Goal: Task Accomplishment & Management: Use online tool/utility

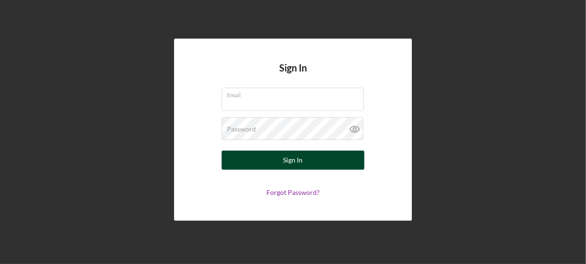
type input "[EMAIL_ADDRESS][DOMAIN_NAME]"
click at [301, 162] on div "Sign In" at bounding box center [294, 159] width 20 height 19
